Goal: Information Seeking & Learning: Learn about a topic

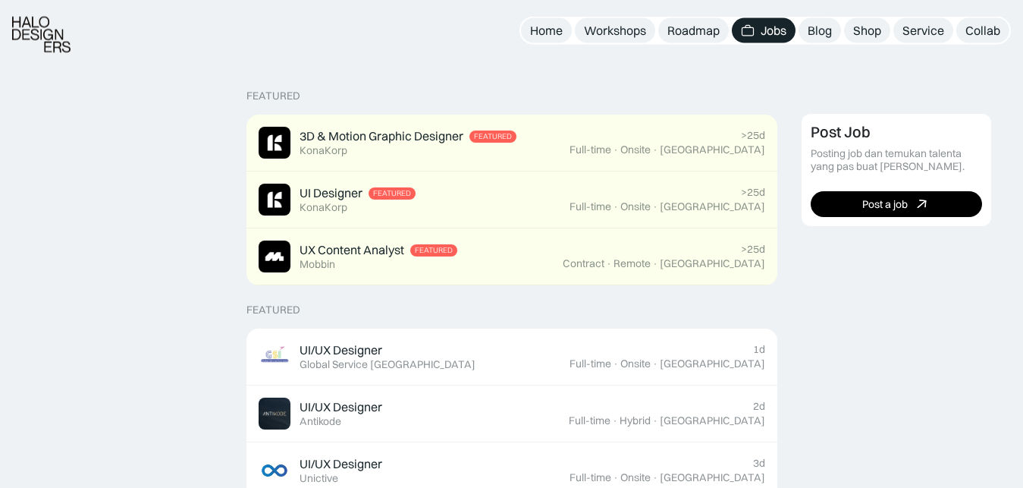
scroll to position [324, 0]
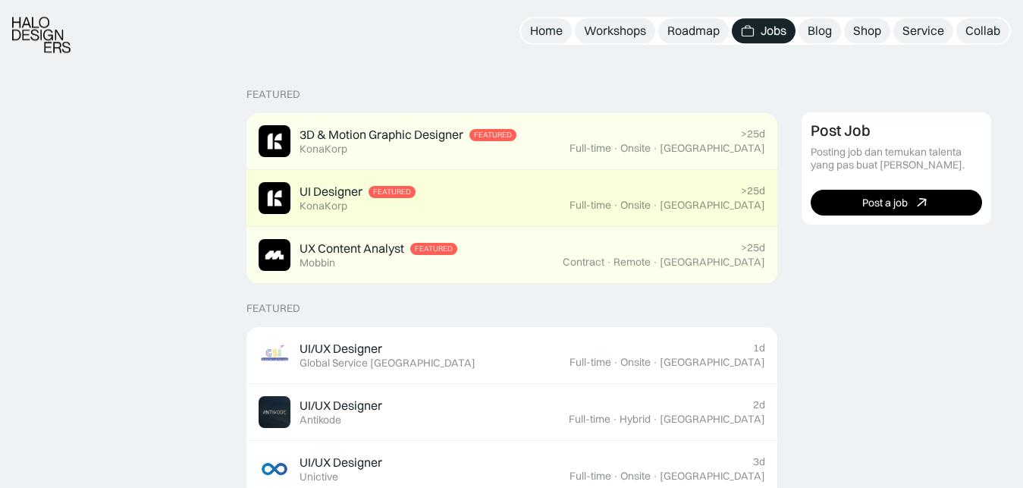
click at [539, 216] on link "UI Designer Featured KonaKorp >25d Full-time · Onsite · Jakarta" at bounding box center [512, 198] width 531 height 57
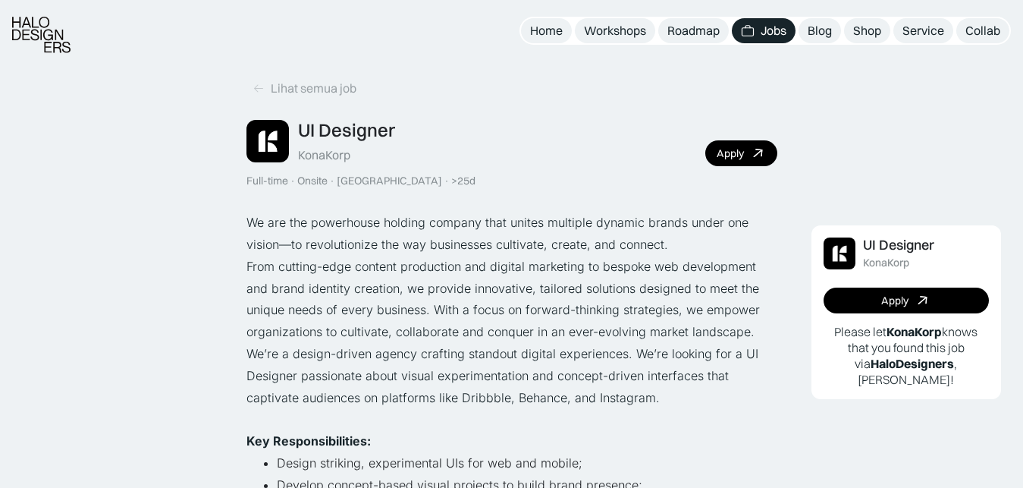
scroll to position [356, 0]
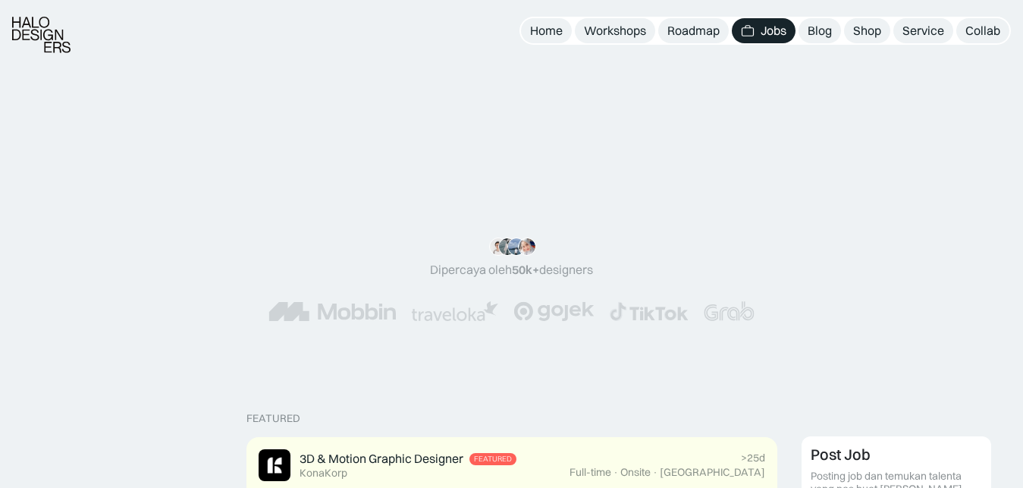
scroll to position [424, 0]
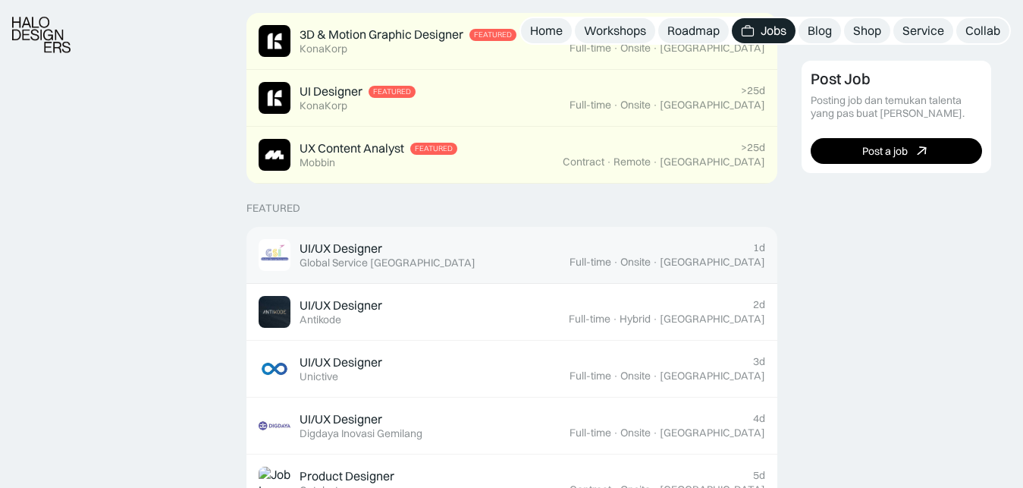
click at [503, 256] on div "UI/UX Designer Featured Global Service Indonesia" at bounding box center [414, 255] width 311 height 32
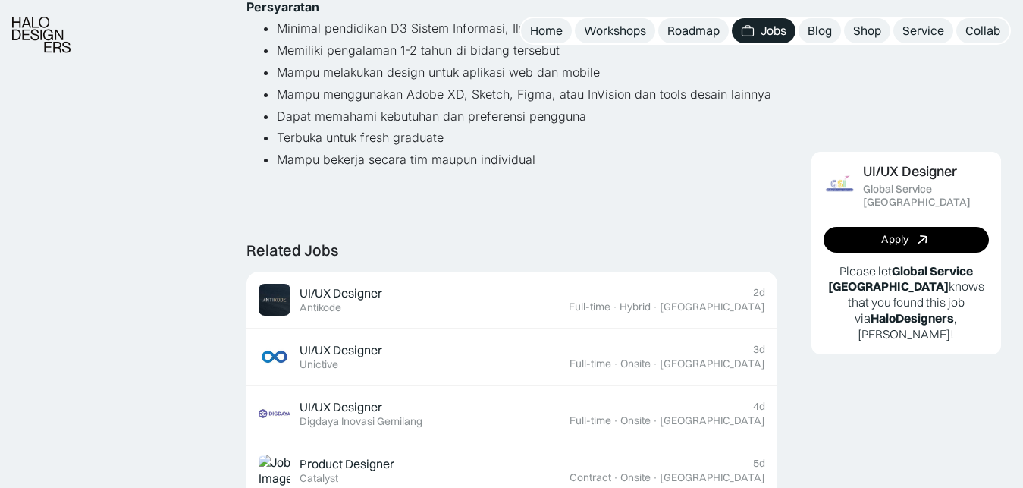
scroll to position [398, 0]
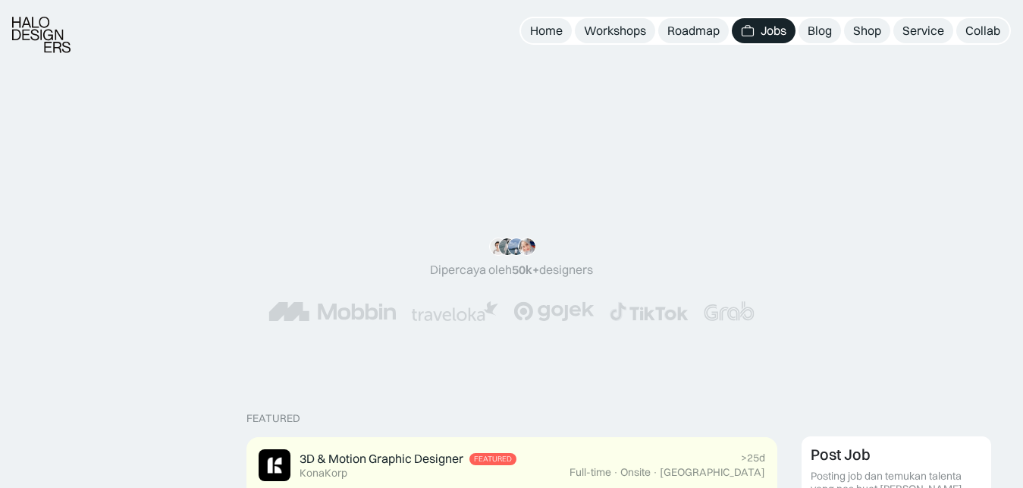
scroll to position [517, 0]
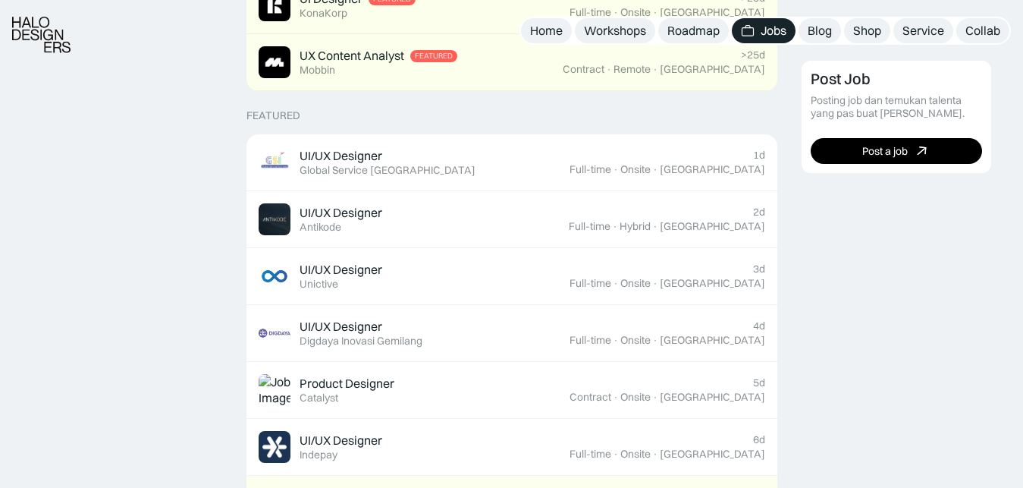
click at [416, 297] on link "UI/UX Designer Featured Unictive 3d Full-time · Onsite · Jakarta" at bounding box center [512, 276] width 531 height 57
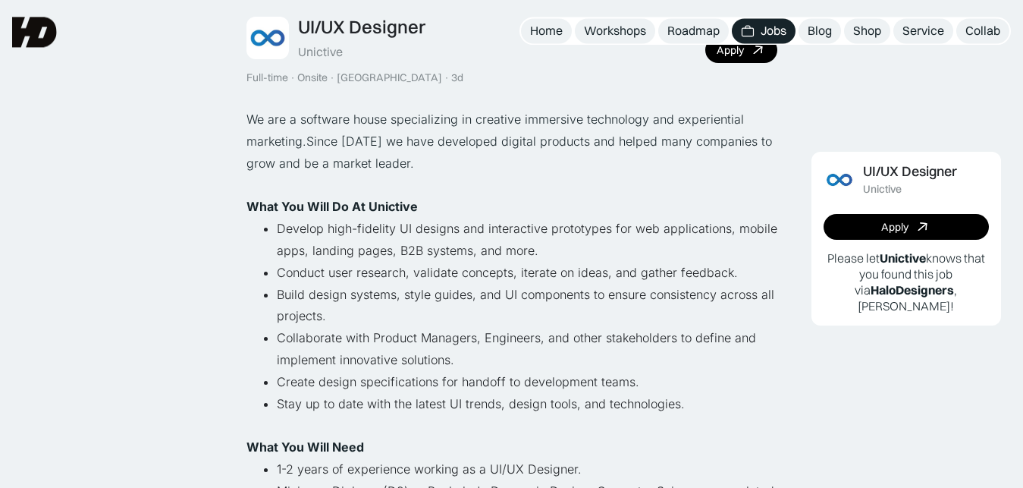
scroll to position [102, 0]
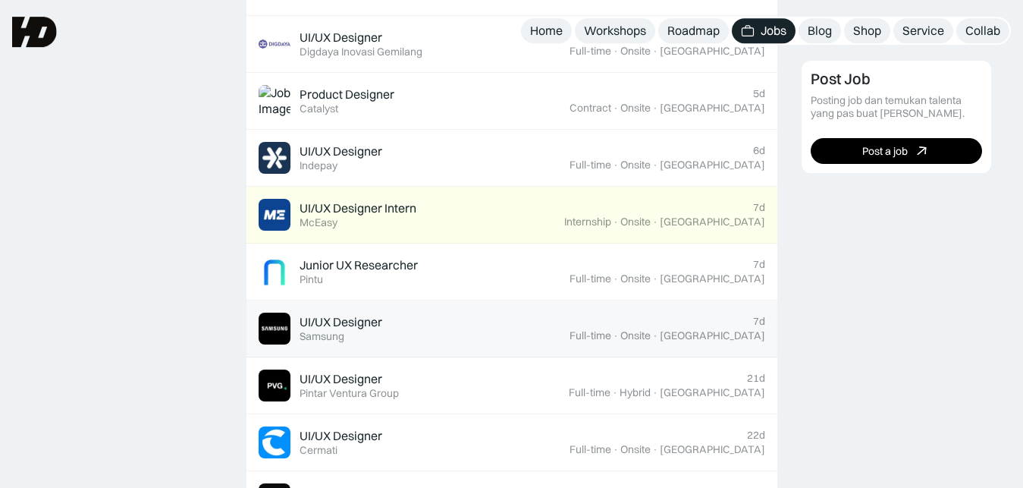
scroll to position [805, 0]
click at [469, 334] on div "UI/UX Designer Featured Samsung" at bounding box center [414, 329] width 311 height 32
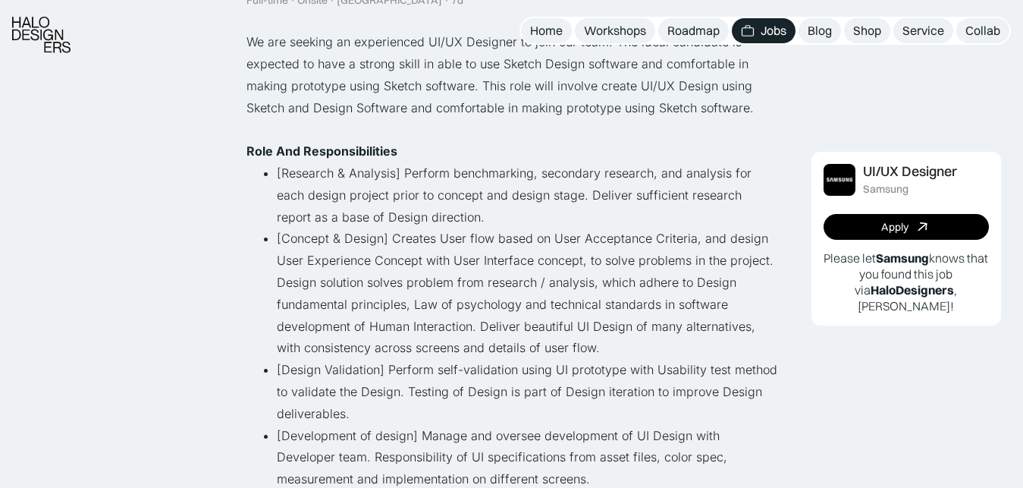
scroll to position [183, 0]
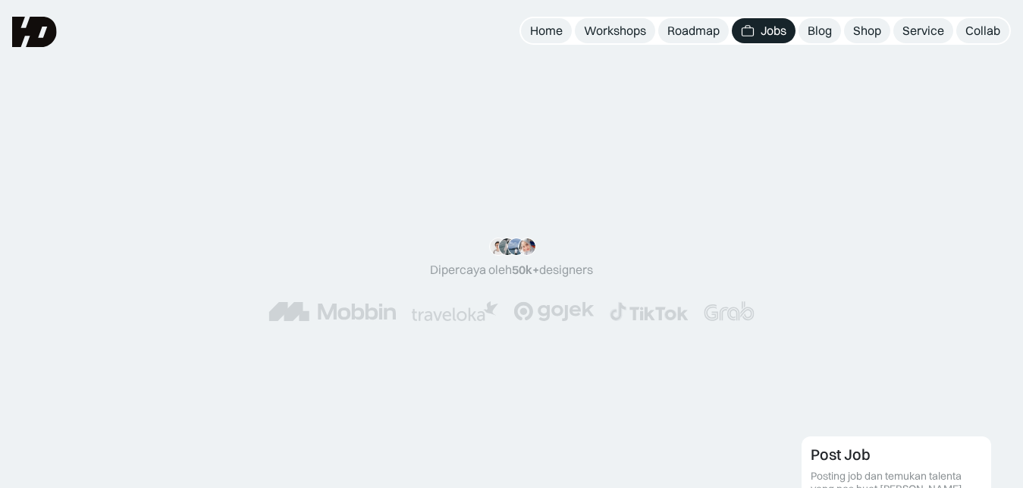
scroll to position [805, 0]
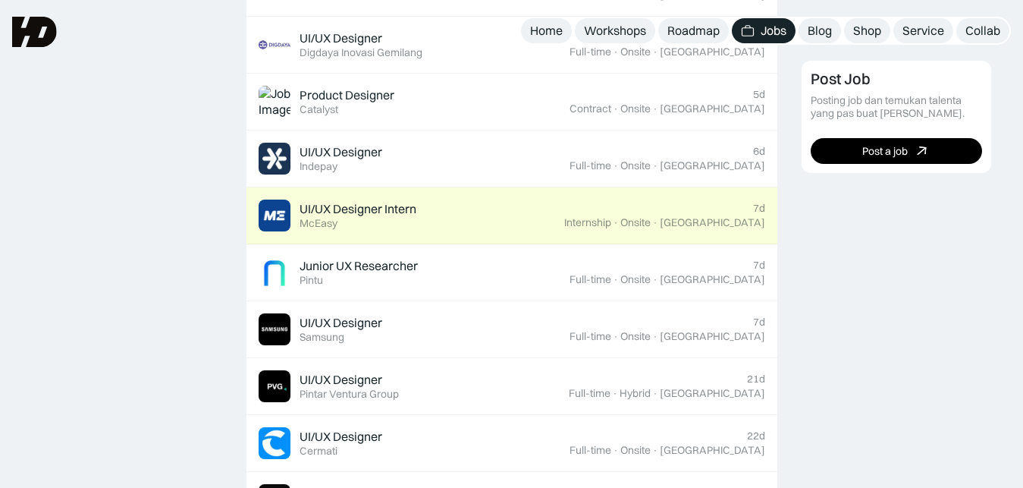
click at [410, 219] on div "UI/UX Designer Intern Featured McEasy" at bounding box center [358, 215] width 117 height 29
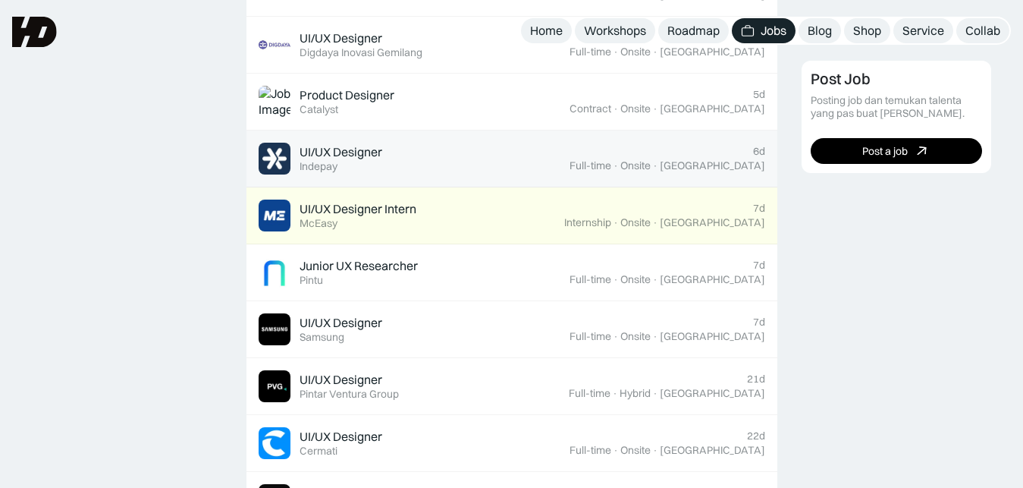
scroll to position [805, 0]
click at [416, 166] on div "UI/UX Designer Featured Indepay" at bounding box center [414, 159] width 311 height 32
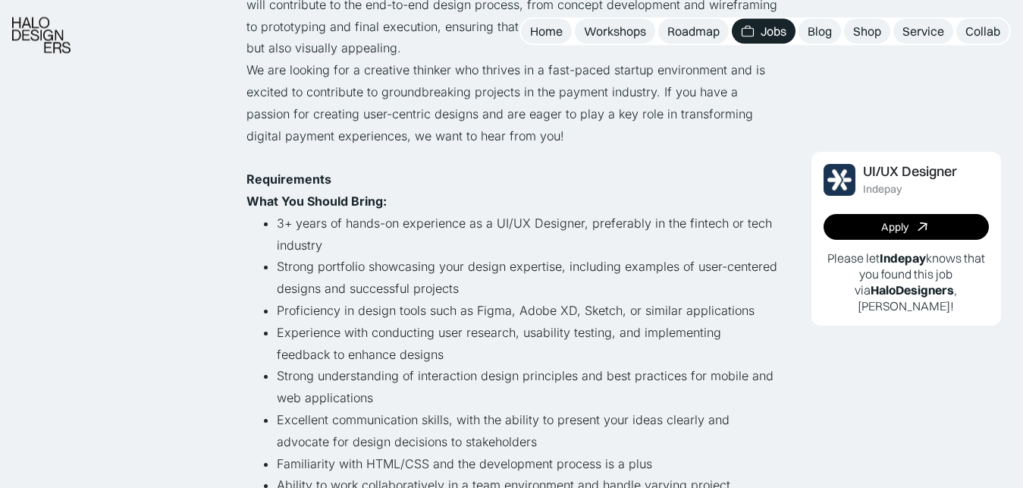
scroll to position [377, 0]
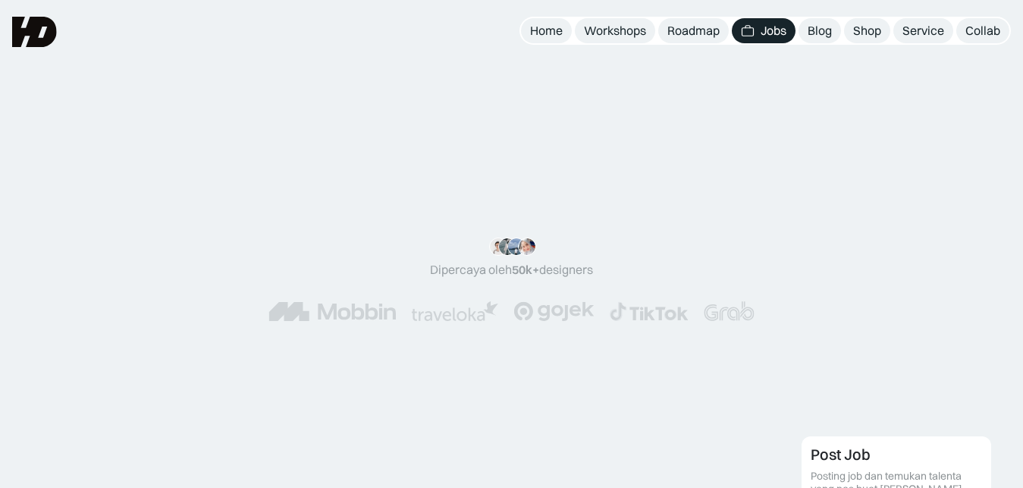
scroll to position [805, 0]
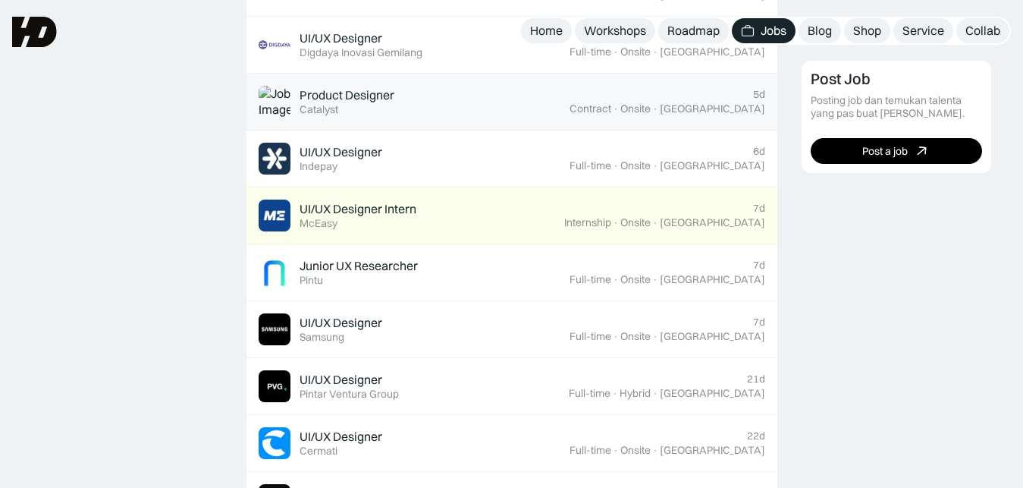
click at [407, 96] on div "Product Designer Featured Catalyst" at bounding box center [414, 102] width 311 height 32
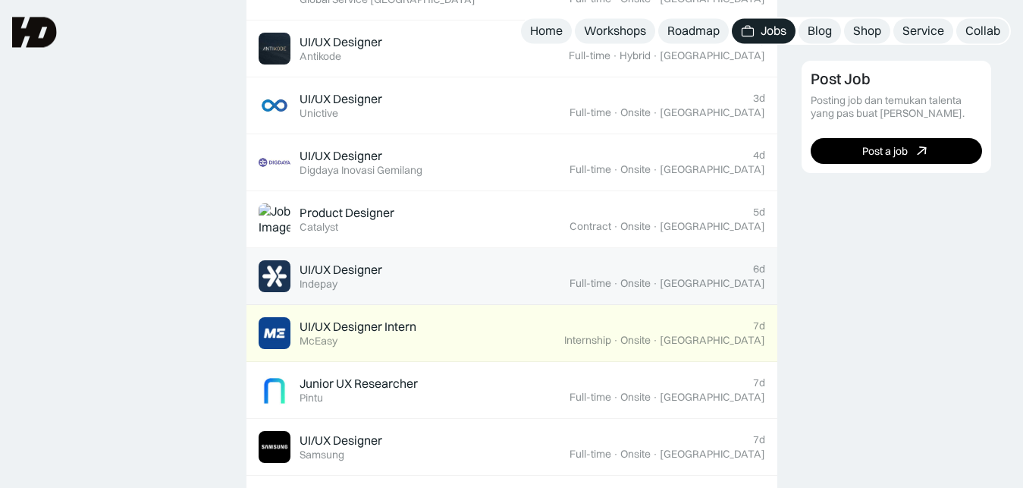
scroll to position [664, 0]
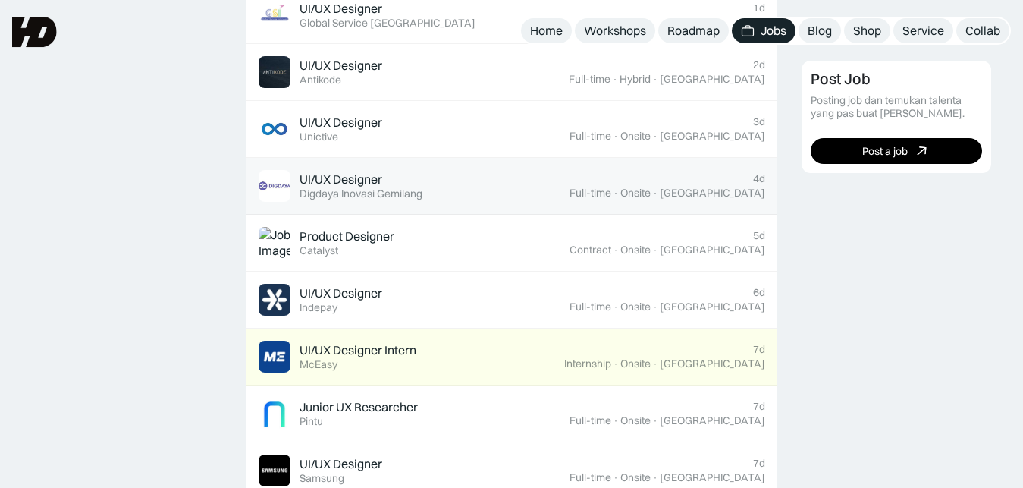
click at [389, 193] on div "Digdaya Inovasi Gemilang" at bounding box center [361, 193] width 123 height 13
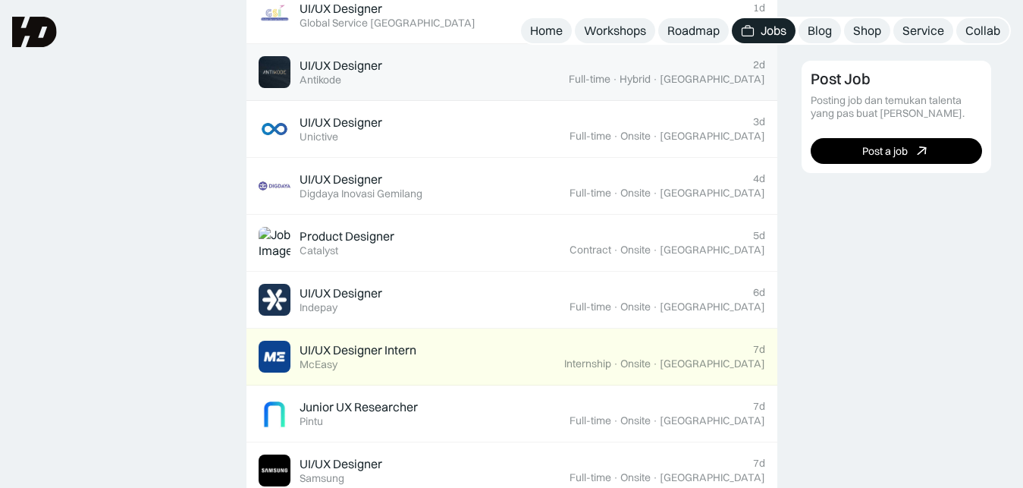
click at [389, 88] on div "UI/UX Designer Featured Antikode" at bounding box center [414, 72] width 310 height 32
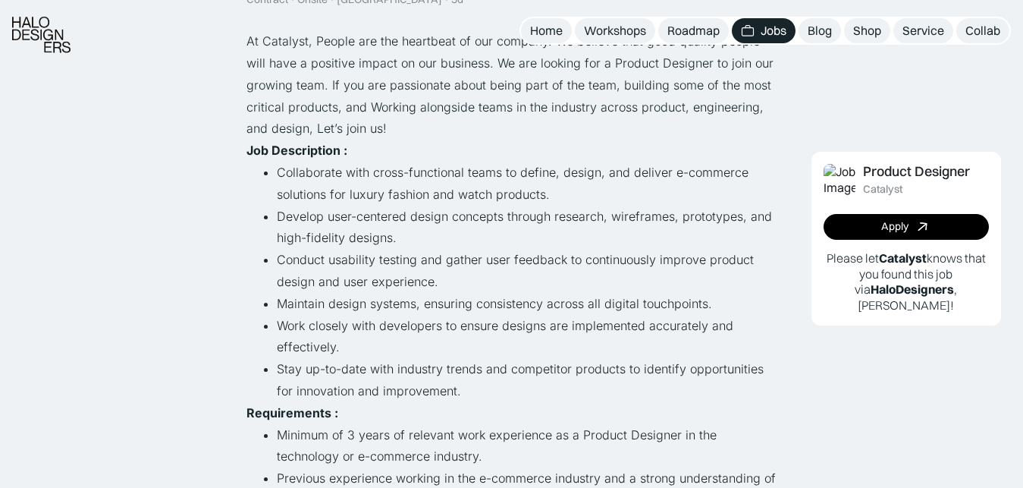
scroll to position [215, 0]
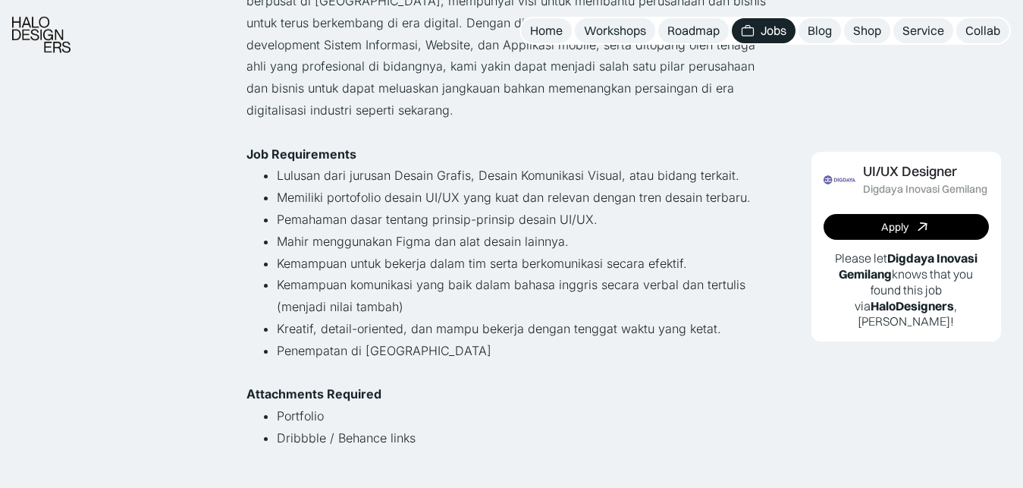
scroll to position [244, 0]
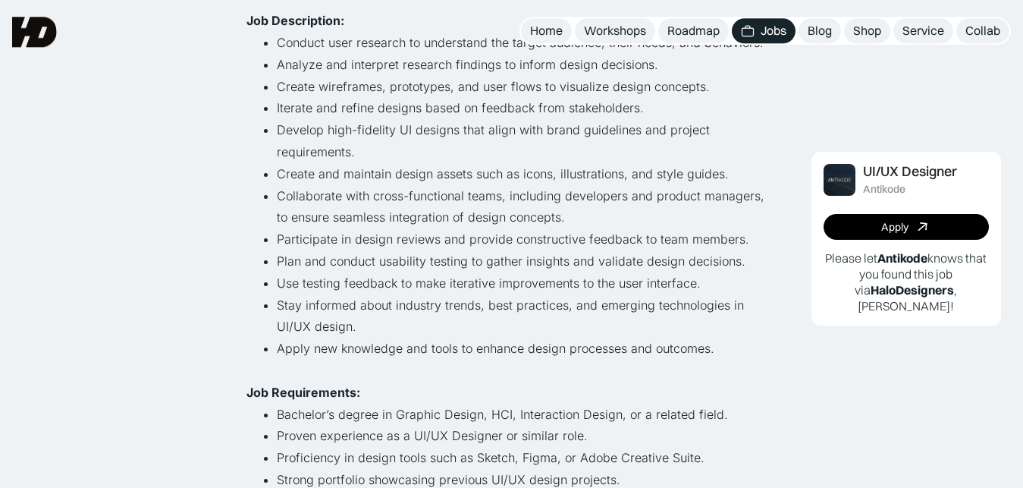
scroll to position [289, 0]
